Goal: Check status: Check status

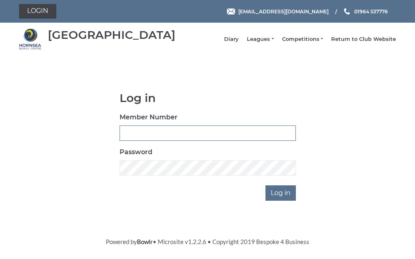
click at [171, 138] on input "Member Number" at bounding box center [208, 133] width 176 height 15
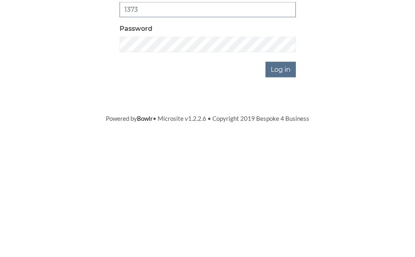
type input "1373"
click at [288, 186] on input "Log in" at bounding box center [280, 193] width 30 height 15
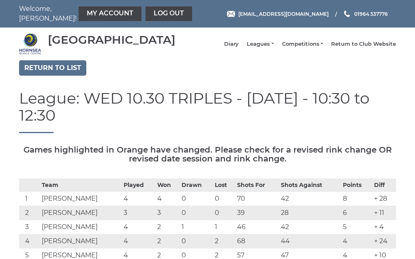
click at [273, 48] on link "Leagues" at bounding box center [260, 44] width 27 height 7
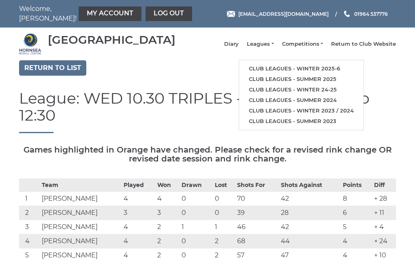
click at [297, 71] on link "Club leagues - Winter 2025-6" at bounding box center [301, 69] width 124 height 11
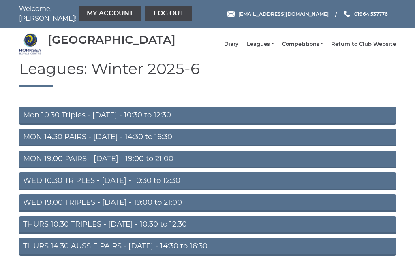
click at [76, 121] on link "Mon 10.30 Triples - Monday - 10:30 to 12:30" at bounding box center [207, 116] width 377 height 18
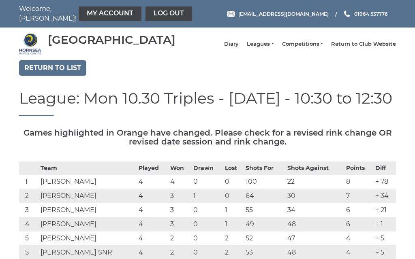
click at [273, 48] on link "Leagues" at bounding box center [260, 44] width 27 height 7
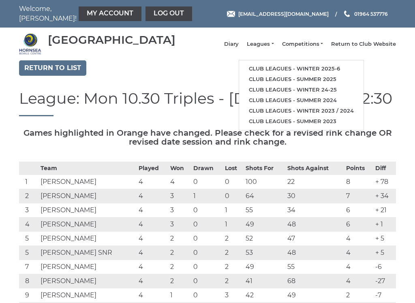
click at [393, 112] on h1 "League: Mon 10.30 Triples - Monday - 10:30 to 12:30" at bounding box center [207, 103] width 377 height 26
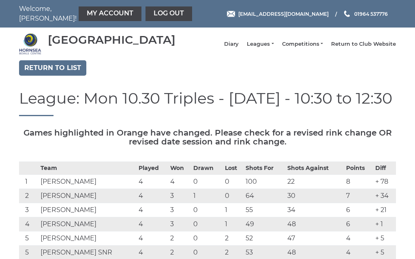
click at [151, 16] on link "Log out" at bounding box center [168, 13] width 47 height 15
